Goal: Navigation & Orientation: Find specific page/section

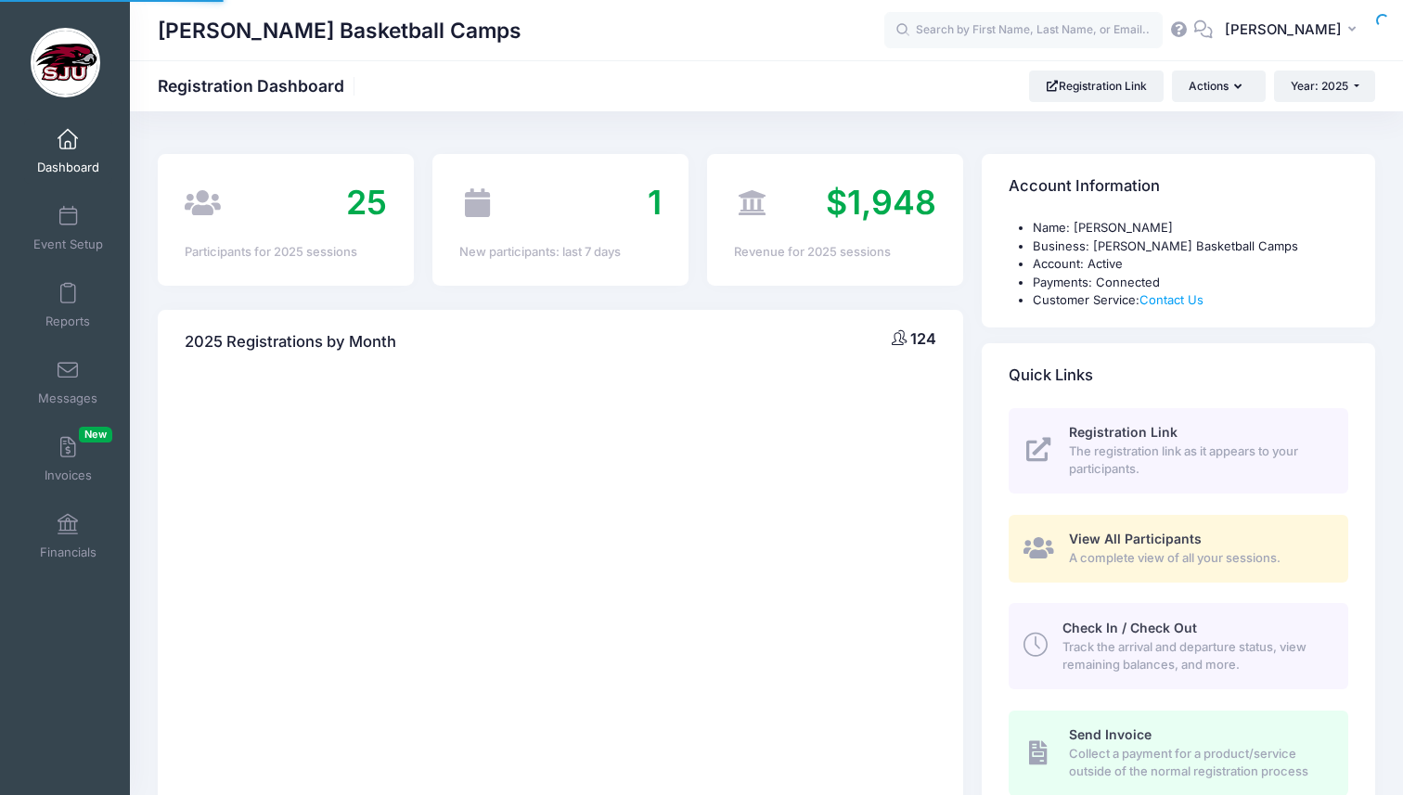
select select
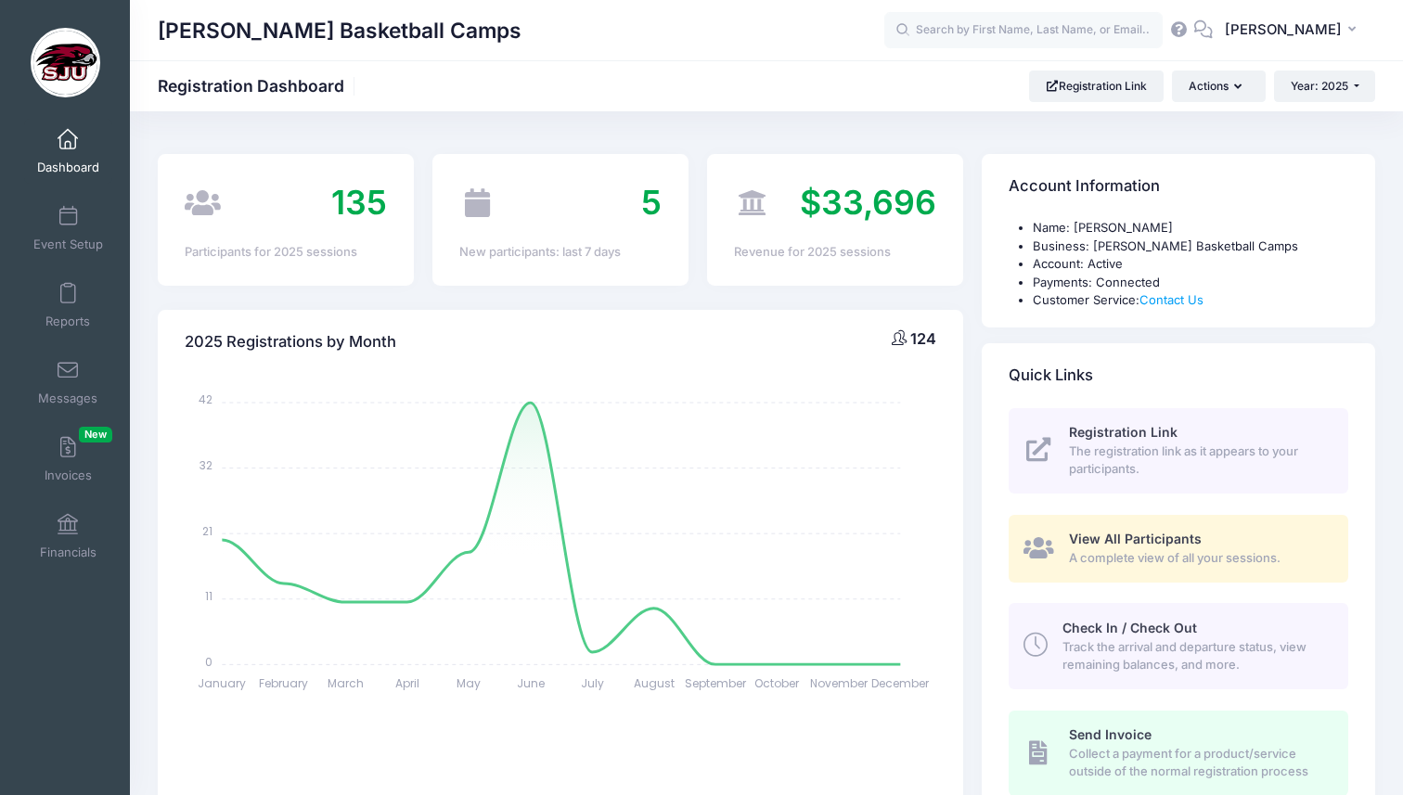
click at [60, 160] on span "Dashboard" at bounding box center [68, 168] width 62 height 16
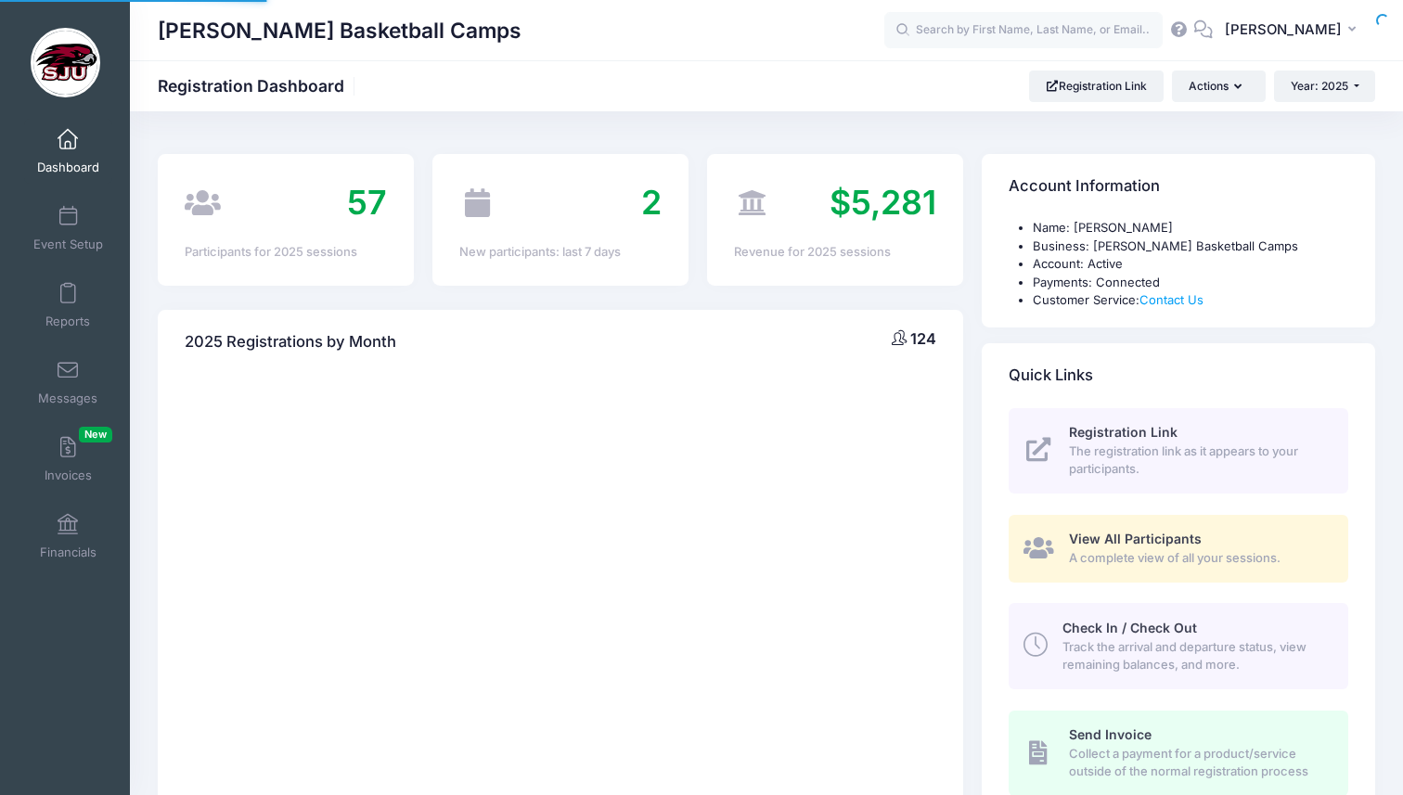
select select
